Goal: Information Seeking & Learning: Learn about a topic

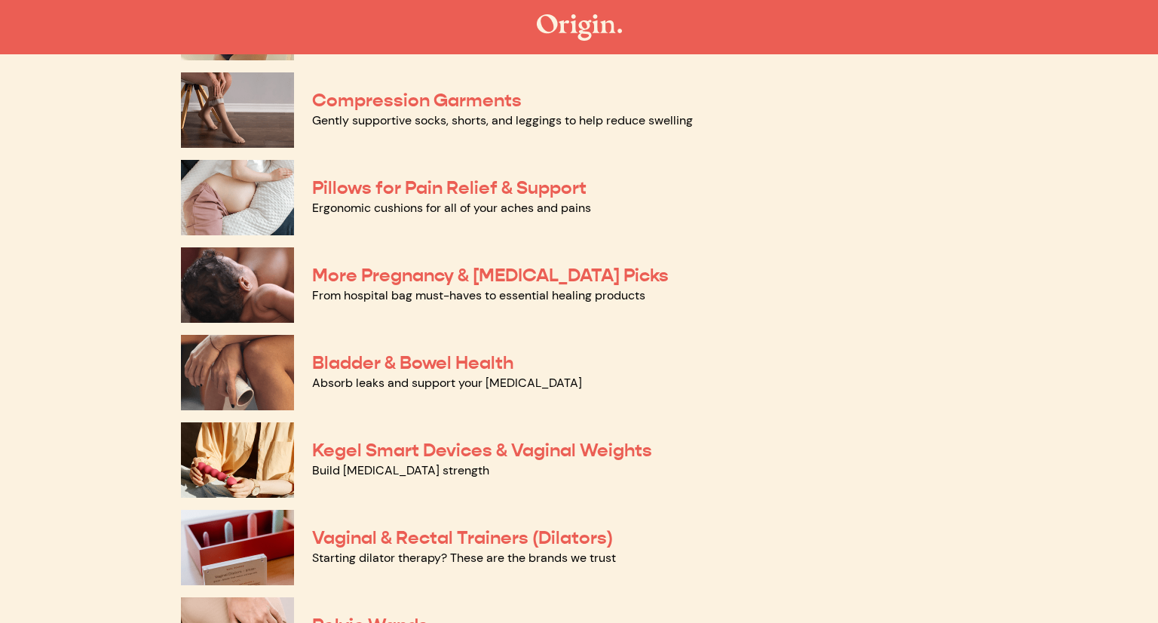
scroll to position [232, 0]
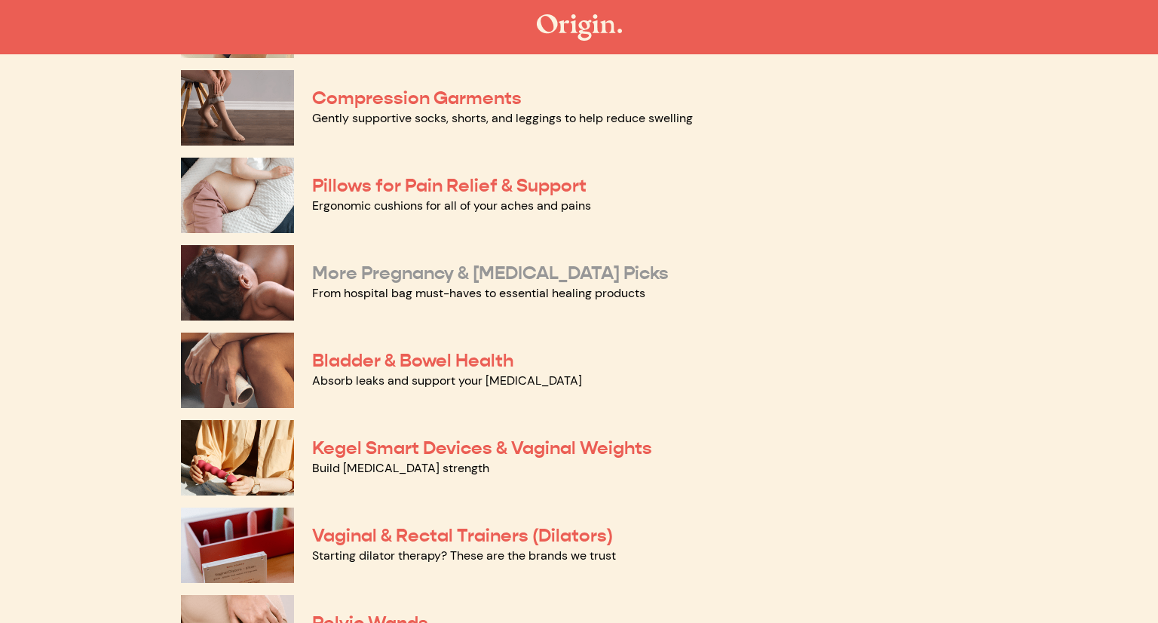
click at [578, 269] on link "More Pregnancy & Postpartum Picks" at bounding box center [490, 273] width 357 height 23
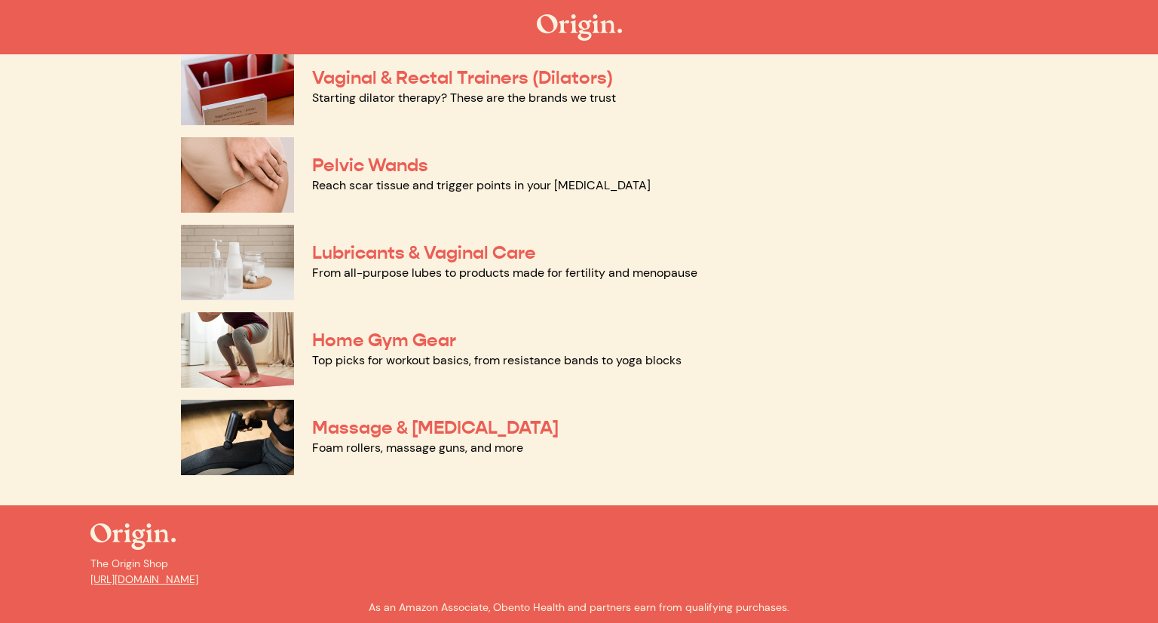
scroll to position [695, 0]
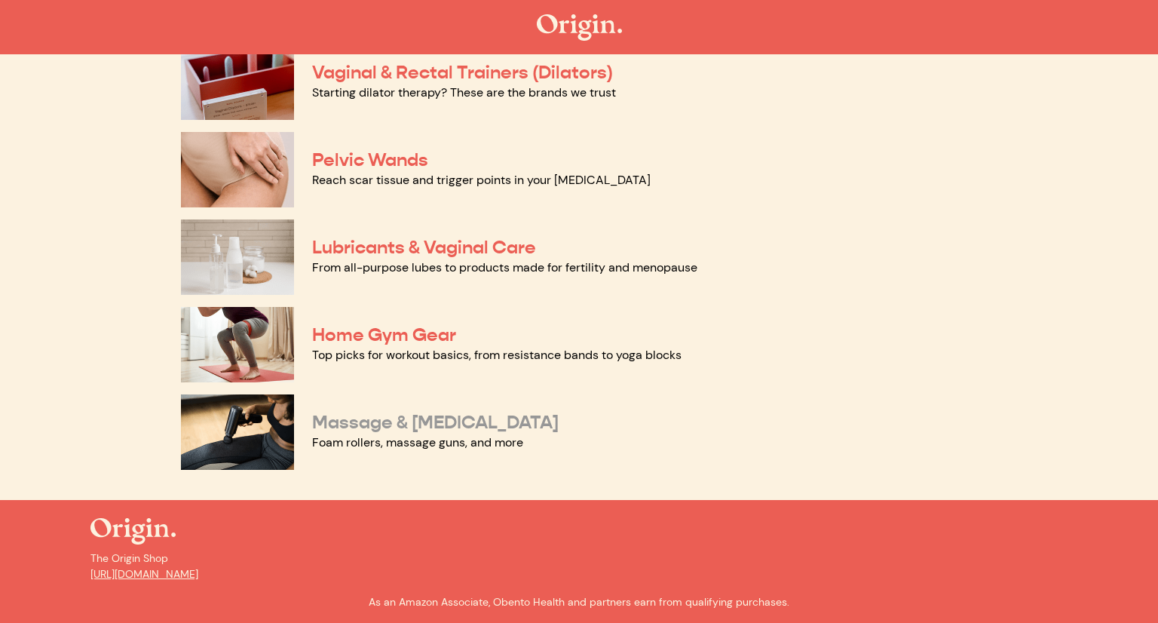
click at [382, 420] on link "Massage & Myofascial Release" at bounding box center [435, 422] width 247 height 23
click at [423, 336] on link "Home Gym Gear" at bounding box center [384, 335] width 144 height 23
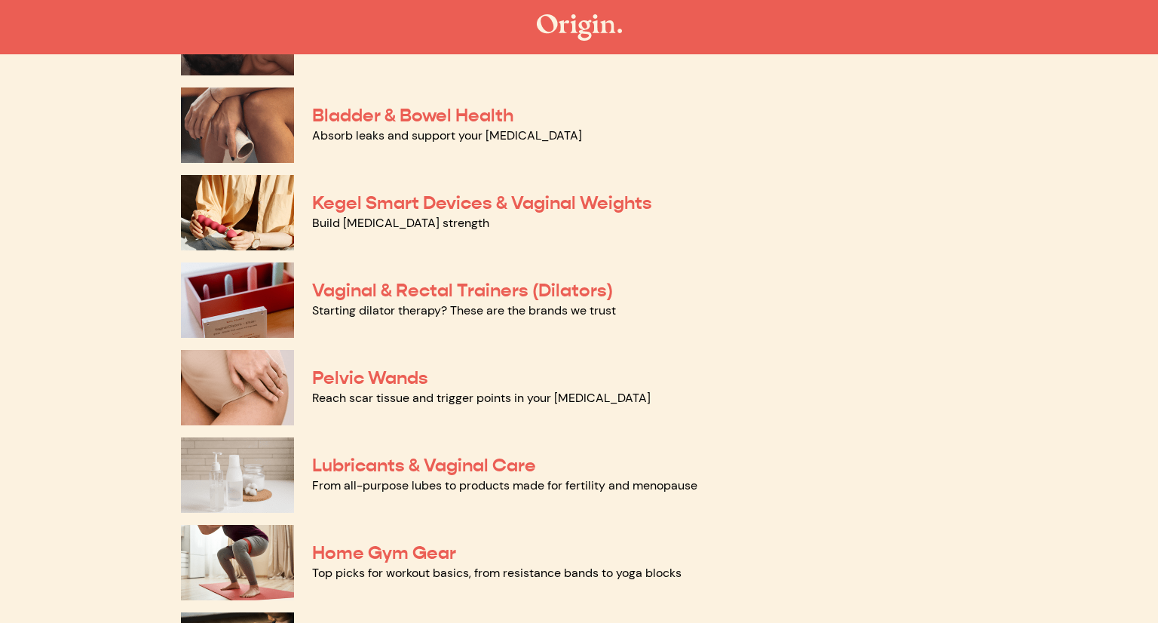
scroll to position [454, 0]
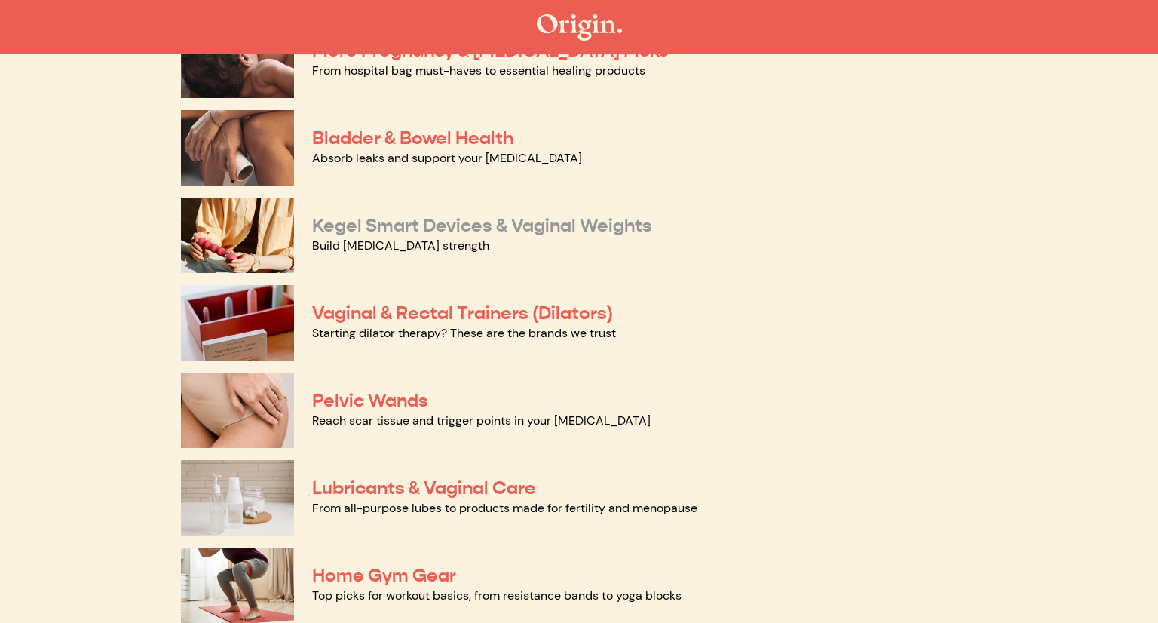
click at [376, 233] on link "Kegel Smart Devices & Vaginal Weights" at bounding box center [482, 225] width 340 height 23
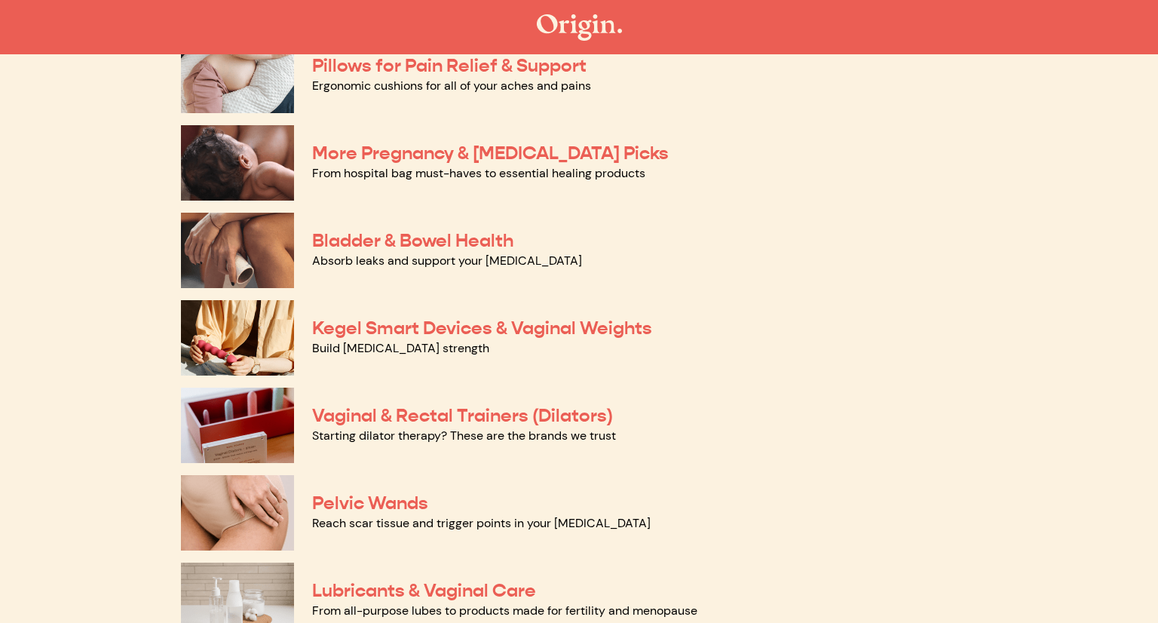
scroll to position [346, 0]
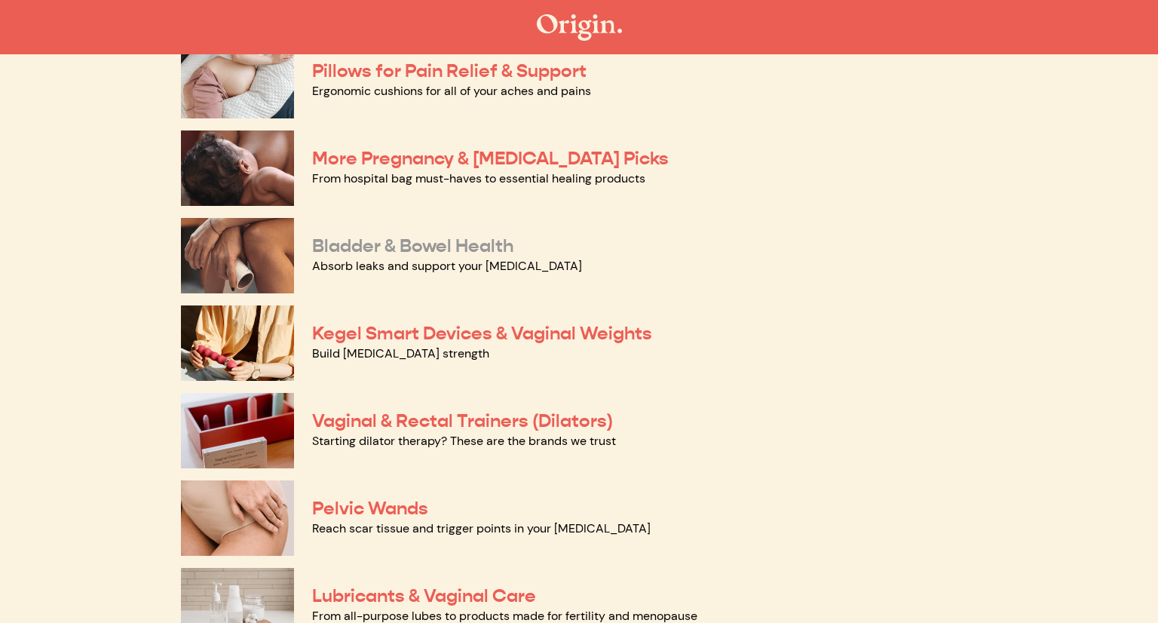
click at [404, 243] on link "Bladder & Bowel Health" at bounding box center [412, 246] width 201 height 23
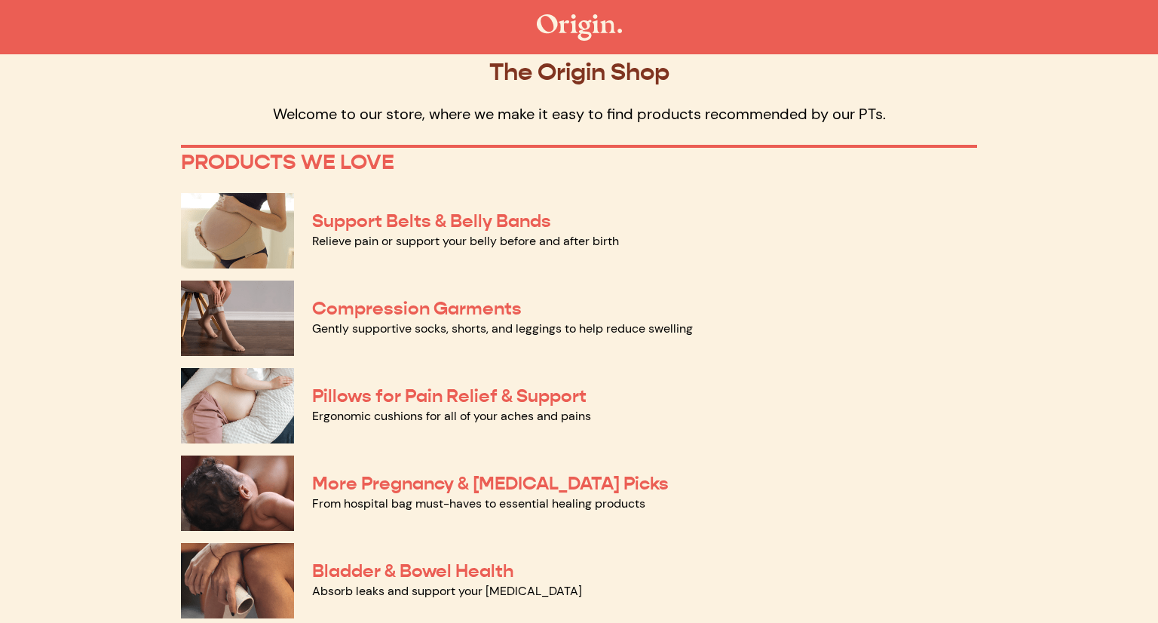
scroll to position [0, 0]
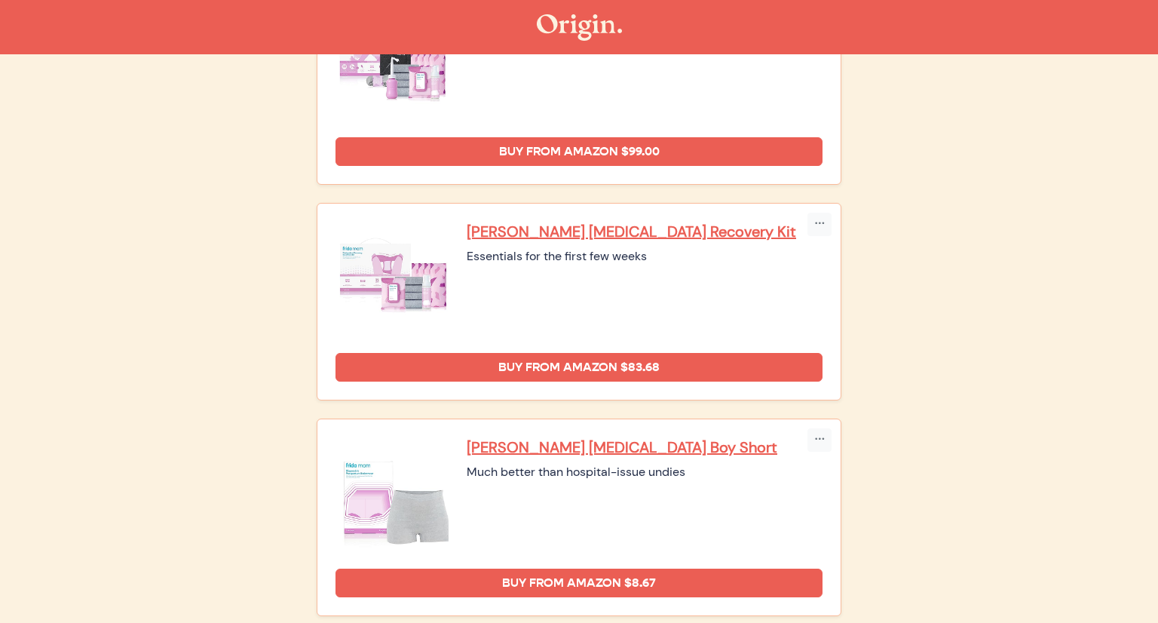
scroll to position [683, 0]
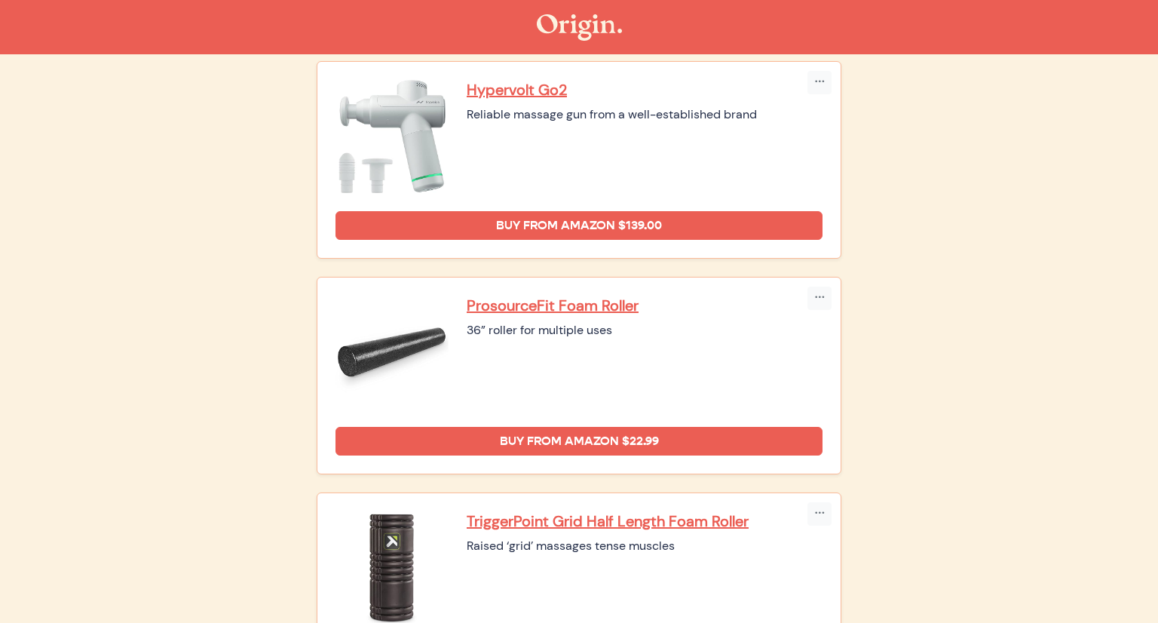
scroll to position [1023, 0]
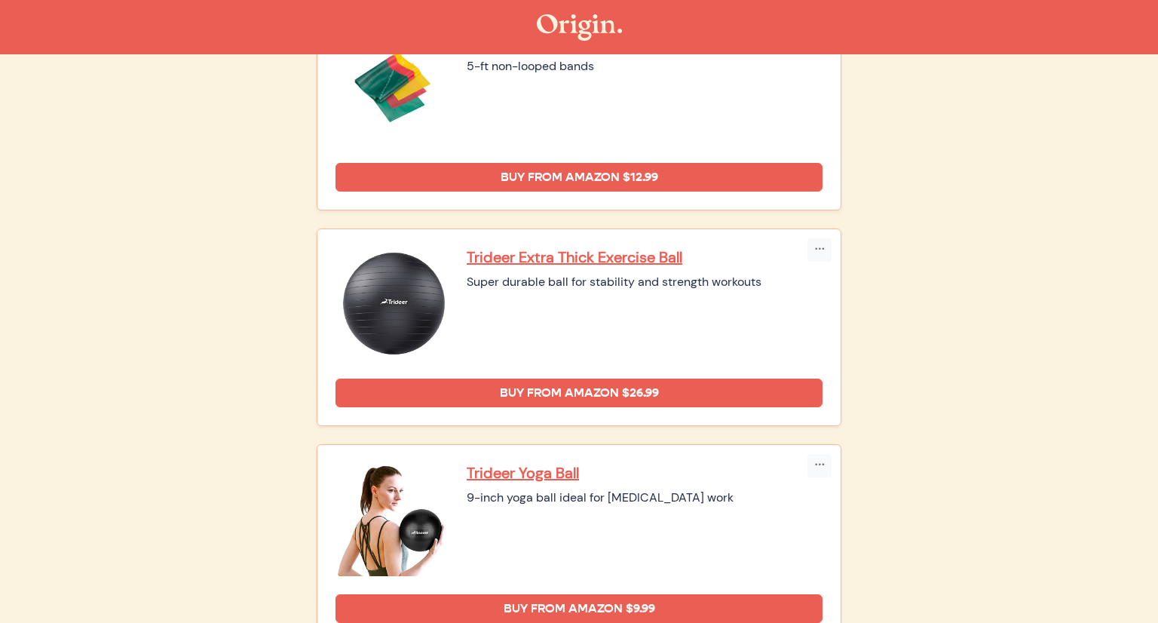
scroll to position [667, 0]
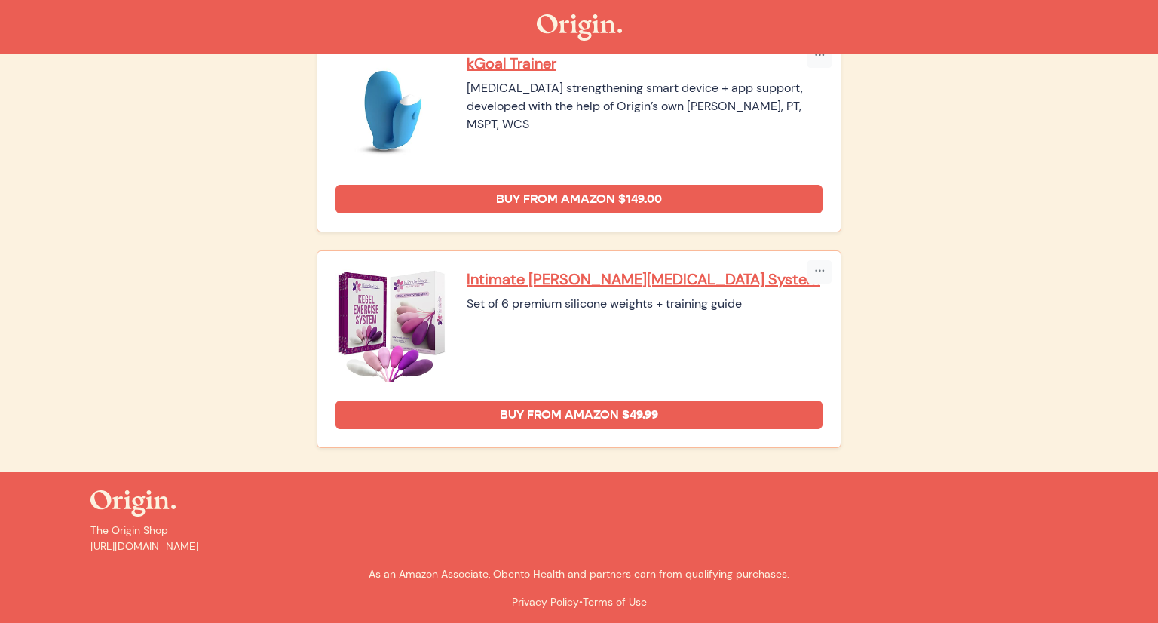
scroll to position [435, 0]
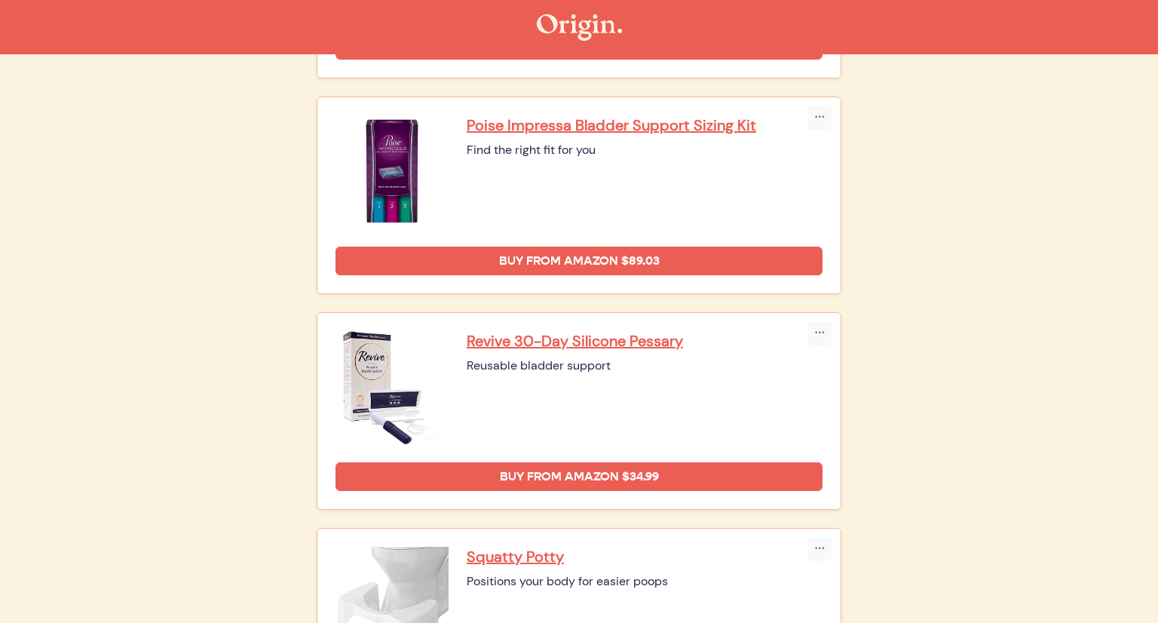
scroll to position [573, 0]
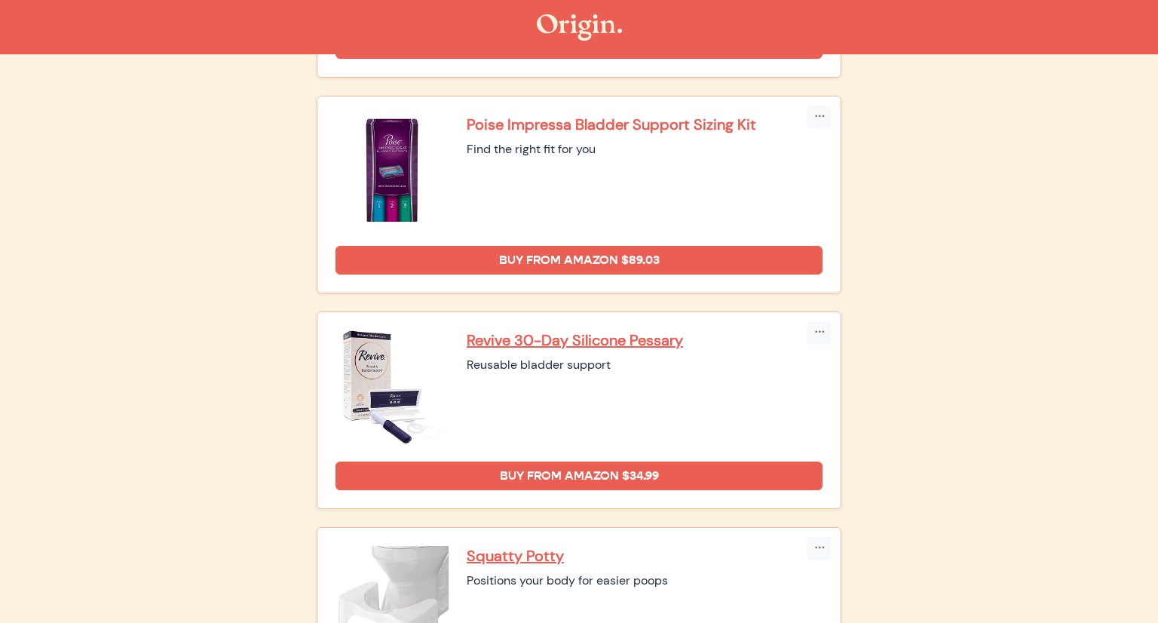
click at [517, 120] on p "Poise Impressa Bladder Support Sizing Kit" at bounding box center [645, 125] width 356 height 20
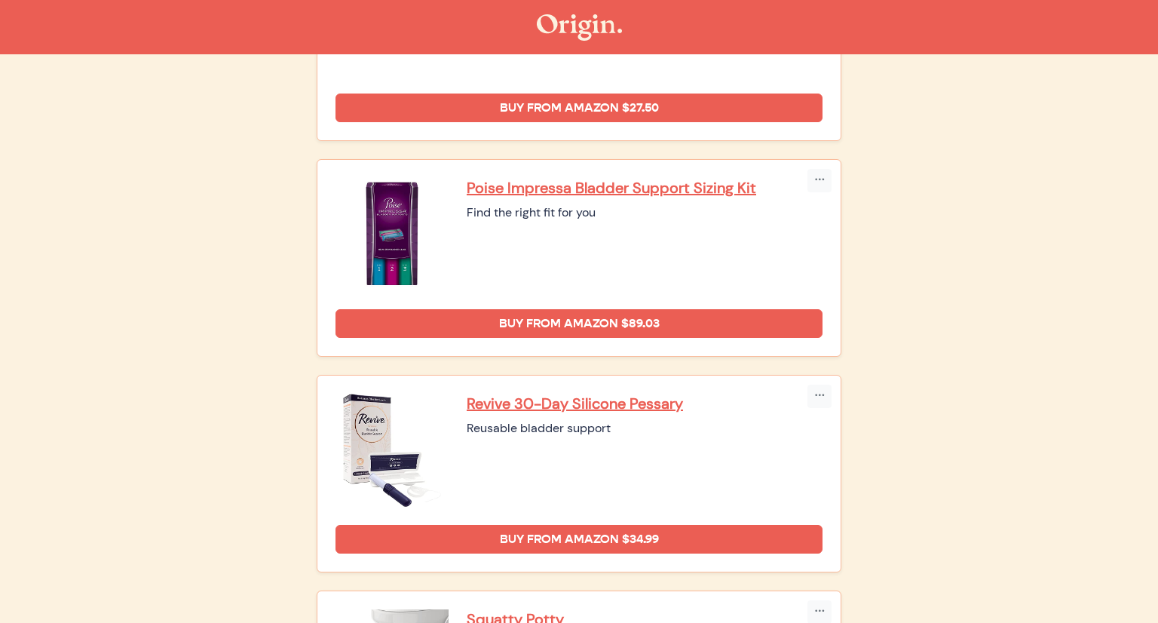
scroll to position [515, 0]
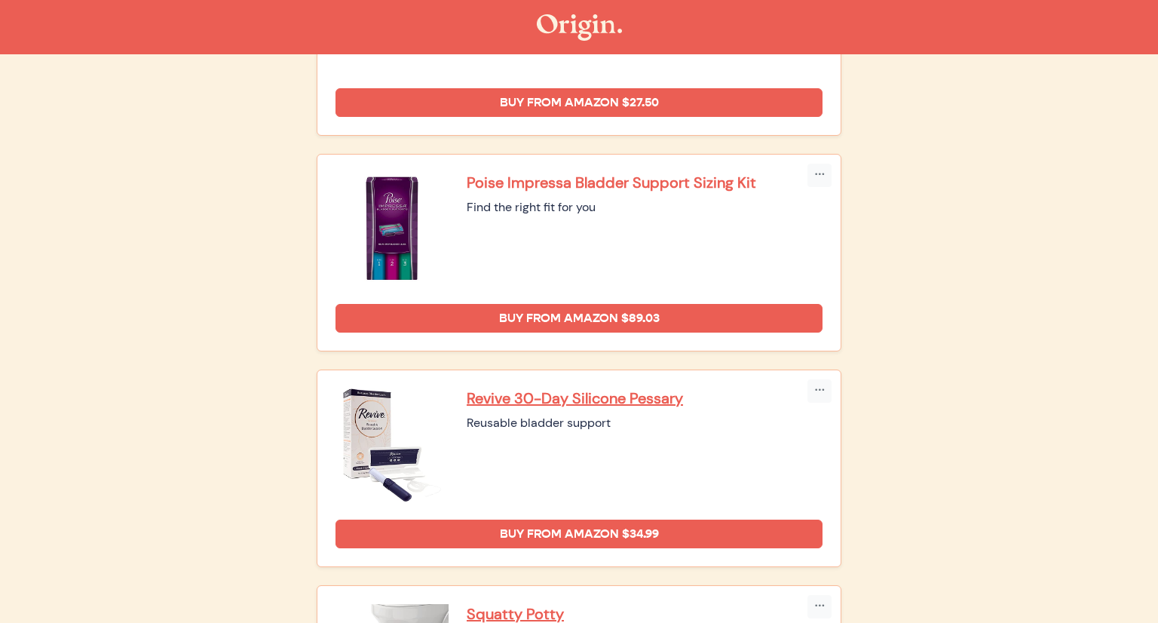
click at [523, 185] on p "Poise Impressa Bladder Support Sizing Kit" at bounding box center [645, 183] width 356 height 20
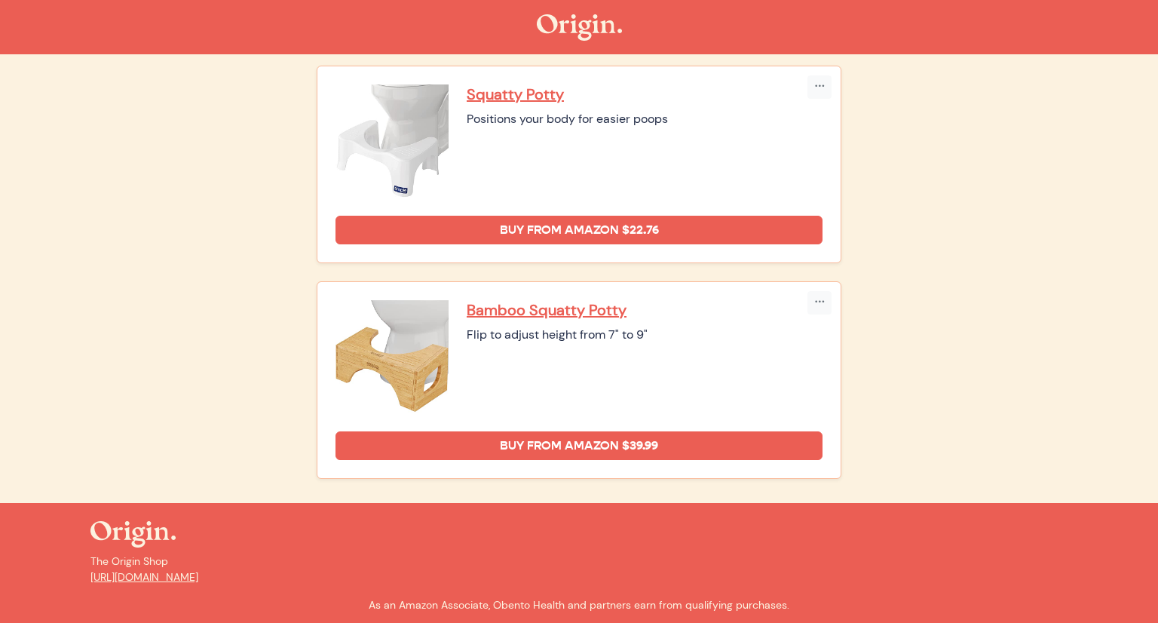
scroll to position [1029, 0]
